Goal: Browse casually

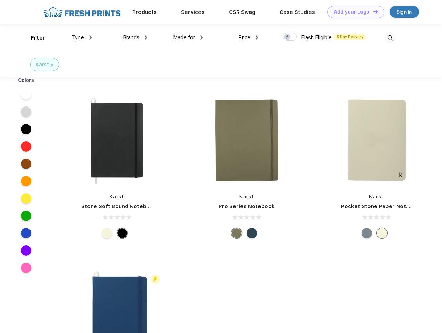
scroll to position [0, 0]
click at [353, 12] on link "Add your Logo Design Tool" at bounding box center [355, 12] width 57 height 12
click at [0, 0] on div "Design Tool" at bounding box center [0, 0] width 0 height 0
click at [372, 11] on link "Add your Logo Design Tool" at bounding box center [355, 12] width 57 height 12
click at [33, 38] on div "Filter" at bounding box center [38, 38] width 14 height 8
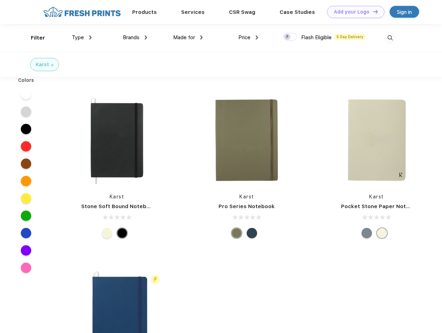
click at [82, 37] on span "Type" at bounding box center [78, 37] width 12 height 6
click at [135, 37] on span "Brands" at bounding box center [131, 37] width 17 height 6
click at [188, 37] on span "Made for" at bounding box center [184, 37] width 22 height 6
click at [248, 37] on span "Price" at bounding box center [244, 37] width 12 height 6
click at [290, 37] on div at bounding box center [290, 37] width 14 height 8
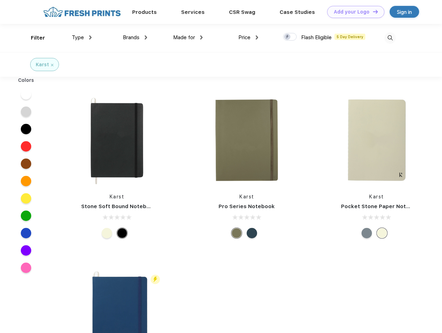
click at [288, 37] on input "checkbox" at bounding box center [285, 35] width 5 height 5
click at [390, 38] on img at bounding box center [389, 37] width 11 height 11
